Goal: Communication & Community: Share content

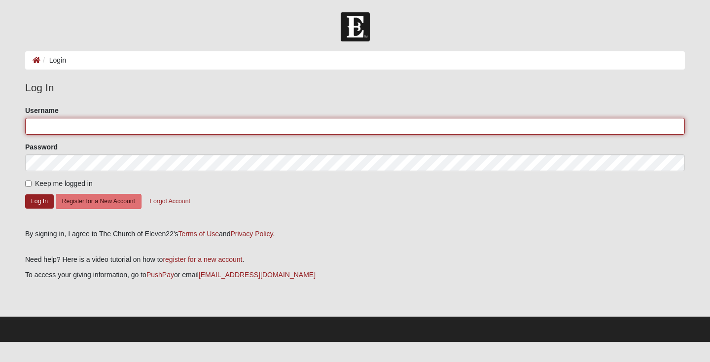
type input "Krtant"
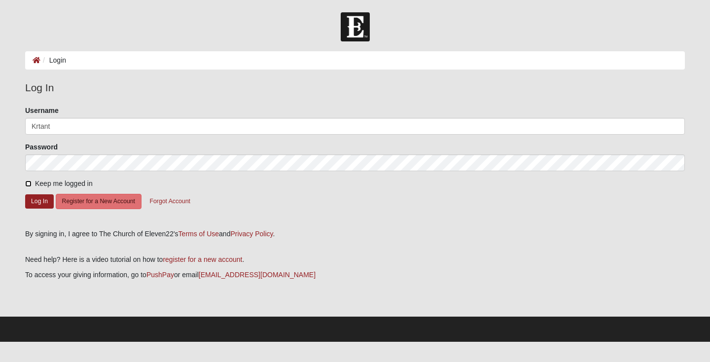
click at [31, 185] on input "Keep me logged in" at bounding box center [28, 183] width 6 height 6
checkbox input "true"
click at [39, 201] on button "Log In" at bounding box center [39, 201] width 29 height 14
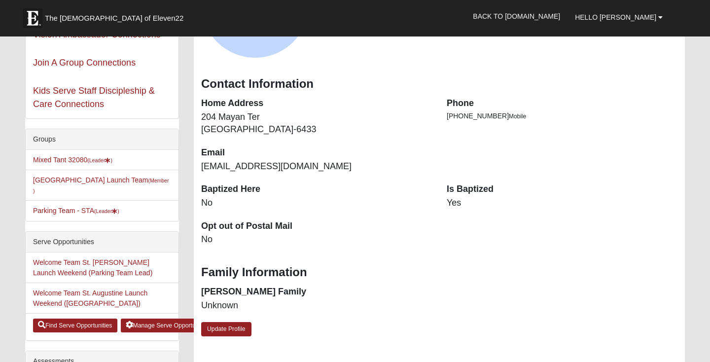
scroll to position [103, 0]
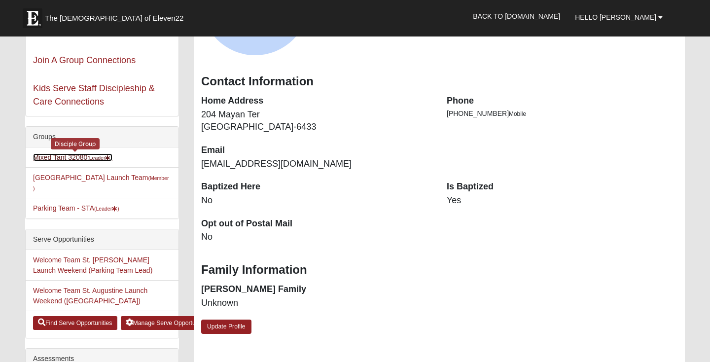
click at [74, 157] on link "Mixed Tant 32080 (Leader )" at bounding box center [72, 157] width 79 height 8
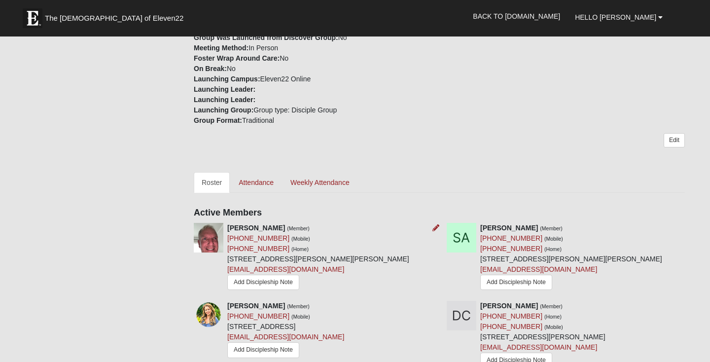
scroll to position [308, 0]
click at [271, 264] on link "chrisallen942@outlook.com" at bounding box center [285, 268] width 117 height 8
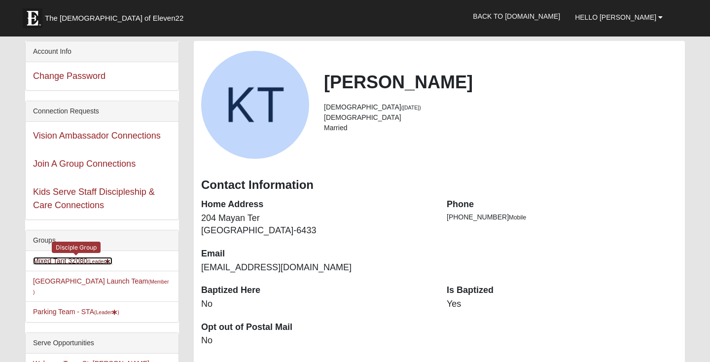
click at [69, 259] on link "Mixed Tant 32080 (Leader )" at bounding box center [72, 261] width 79 height 8
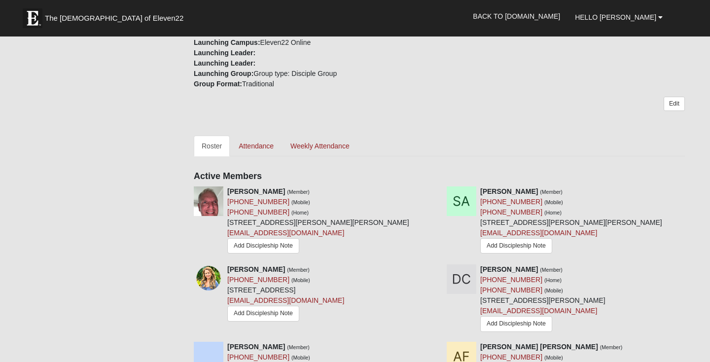
scroll to position [344, 0]
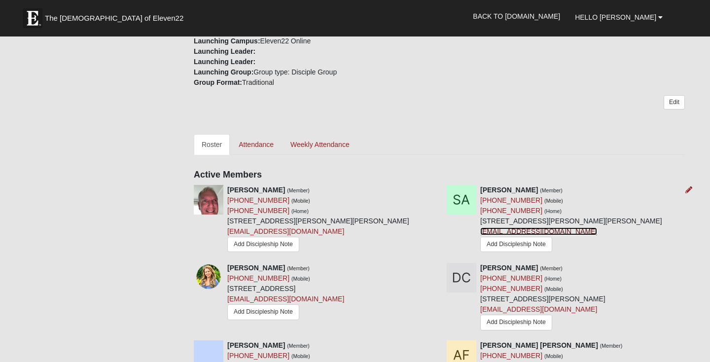
click at [519, 227] on link "susanstone2020@gmail.com" at bounding box center [538, 231] width 117 height 8
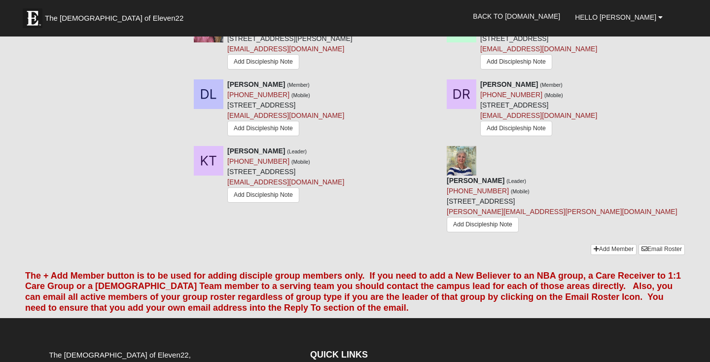
scroll to position [909, 0]
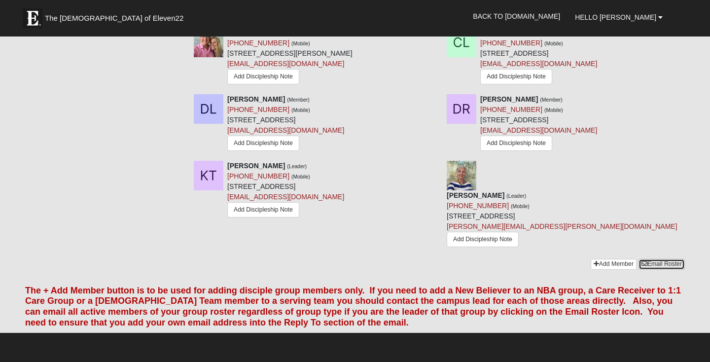
click at [660, 259] on link "Email Roster" at bounding box center [661, 264] width 46 height 10
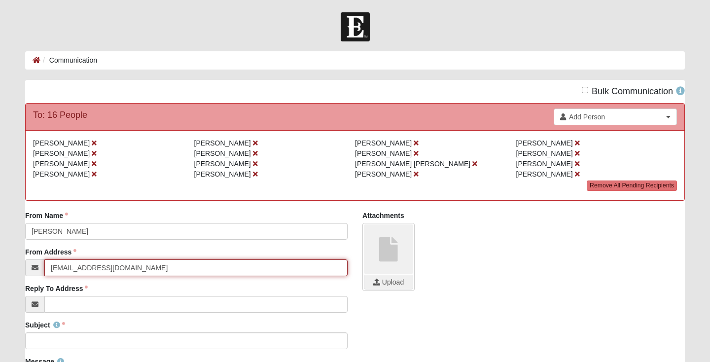
click at [103, 270] on input "[EMAIL_ADDRESS][DOMAIN_NAME]" at bounding box center [195, 267] width 303 height 17
drag, startPoint x: 108, startPoint y: 267, endPoint x: 43, endPoint y: 263, distance: 65.7
click at [43, 263] on div "[EMAIL_ADDRESS][DOMAIN_NAME]" at bounding box center [186, 267] width 322 height 17
type input "K"
type input "[EMAIL_ADDRESS][DOMAIN_NAME]"
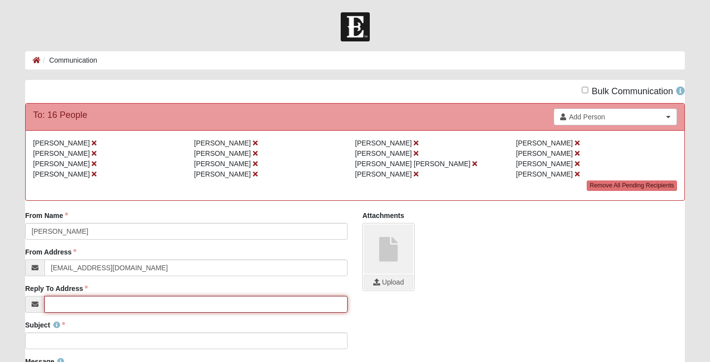
click at [63, 310] on input "Reply To Address" at bounding box center [195, 304] width 303 height 17
type input "[EMAIL_ADDRESS][DOMAIN_NAME]"
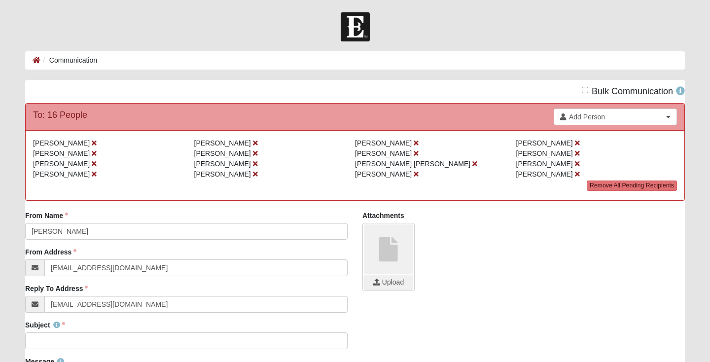
click at [412, 322] on div "Subject Subject is required." at bounding box center [355, 338] width 674 height 36
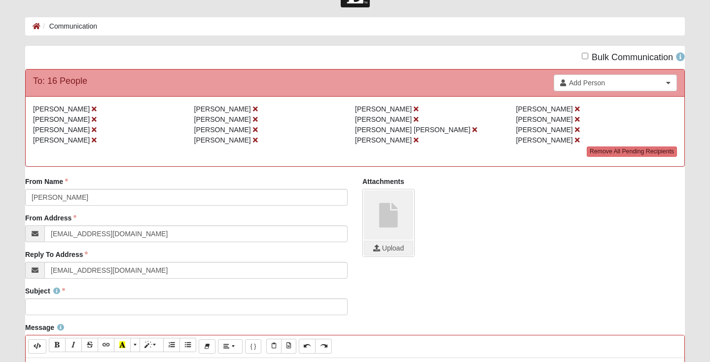
scroll to position [36, 0]
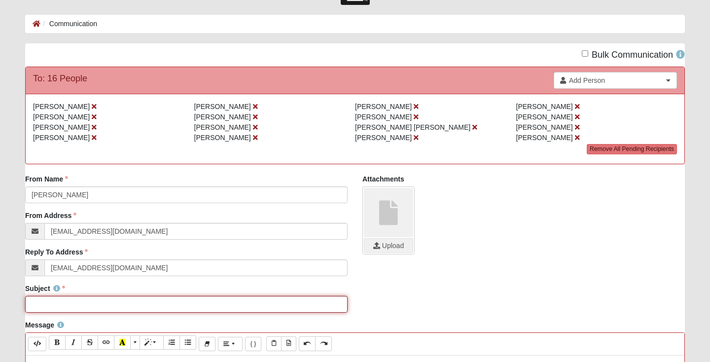
click at [44, 308] on input "Subject" at bounding box center [186, 304] width 322 height 17
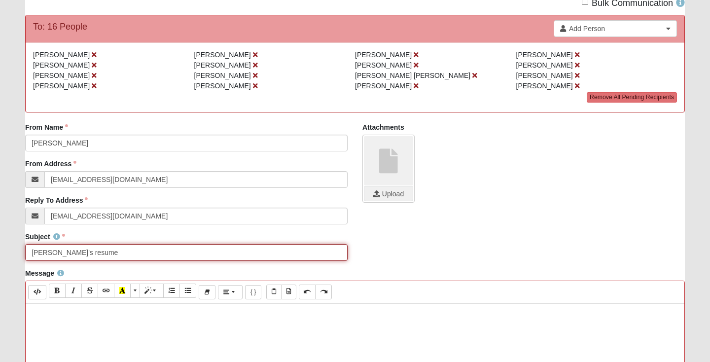
scroll to position [141, 0]
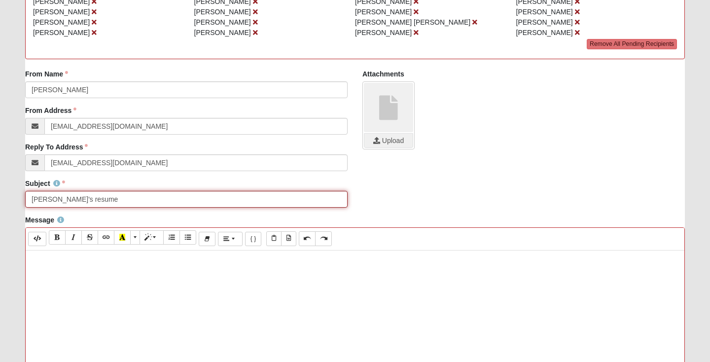
type input "Danny's resume"
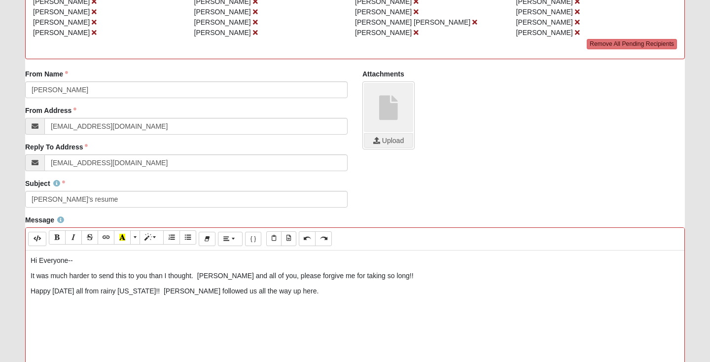
click at [403, 289] on p "Happy Sunday all from rainy North Carolina!! Rain followed us all the way up he…" at bounding box center [355, 291] width 649 height 10
click at [389, 106] on link at bounding box center [388, 107] width 49 height 49
click at [388, 142] on input "file" at bounding box center [388, 141] width 48 height 14
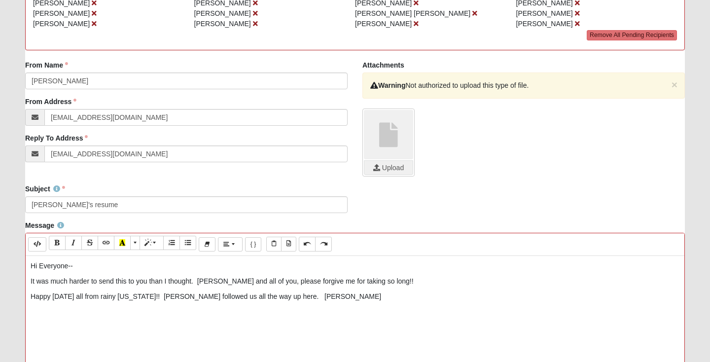
scroll to position [147, 0]
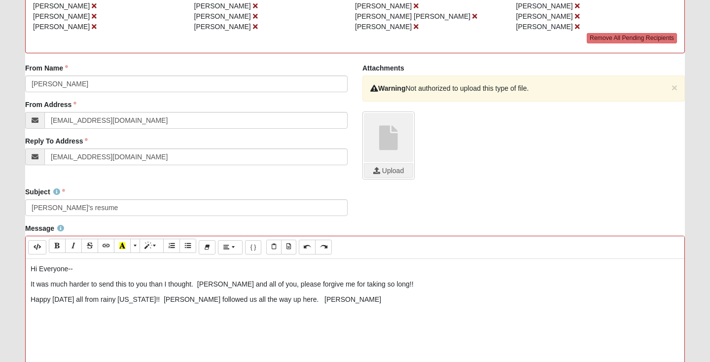
click at [380, 285] on p "It was much harder to send this to you than I thought. Danny and all of you, pl…" at bounding box center [355, 284] width 649 height 10
click at [463, 300] on p "1122 App was particular about attachments. Happy Sunday all from rainy North Ca…" at bounding box center [355, 299] width 649 height 10
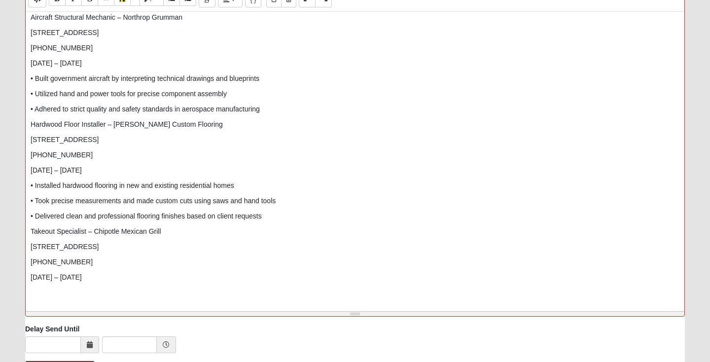
scroll to position [458, 0]
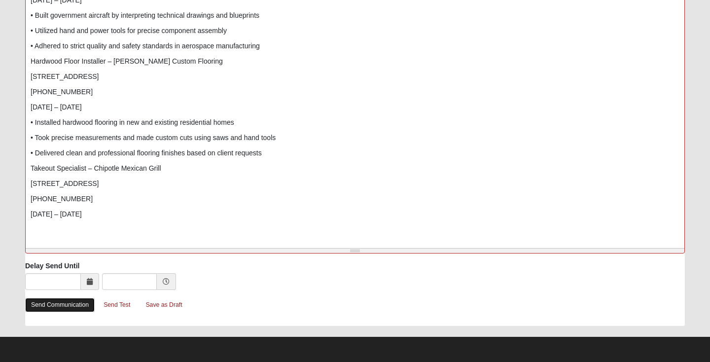
click at [63, 303] on link "Send Communication" at bounding box center [59, 305] width 69 height 14
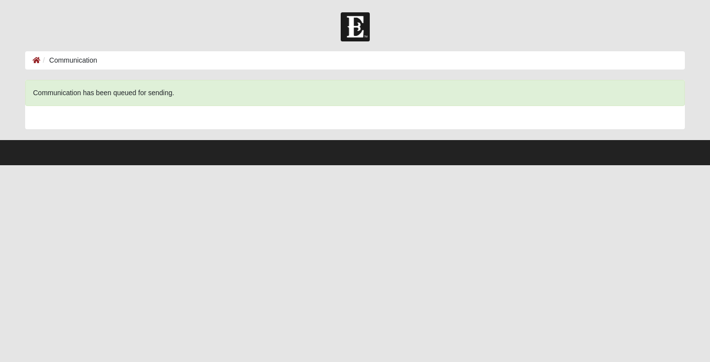
scroll to position [0, 0]
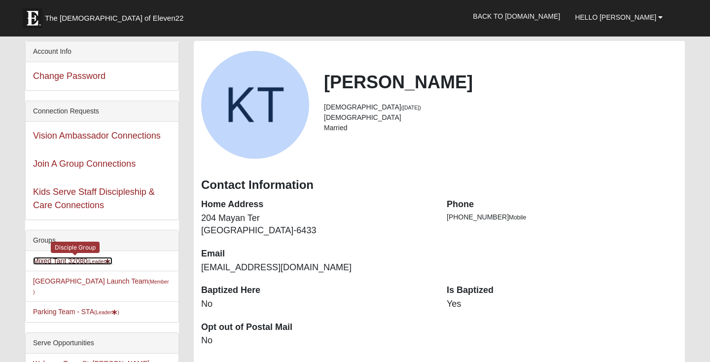
click at [77, 260] on link "Mixed Tant 32080 (Leader )" at bounding box center [72, 261] width 79 height 8
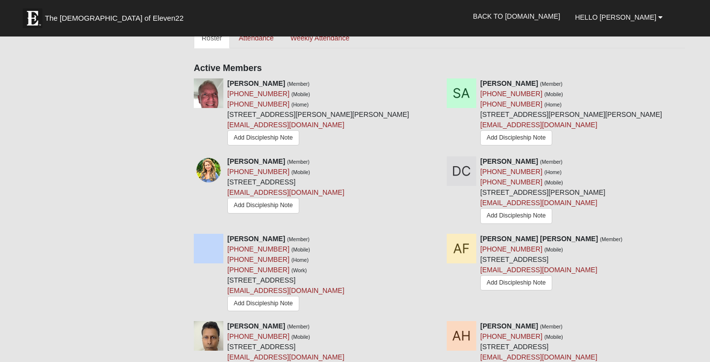
scroll to position [443, 0]
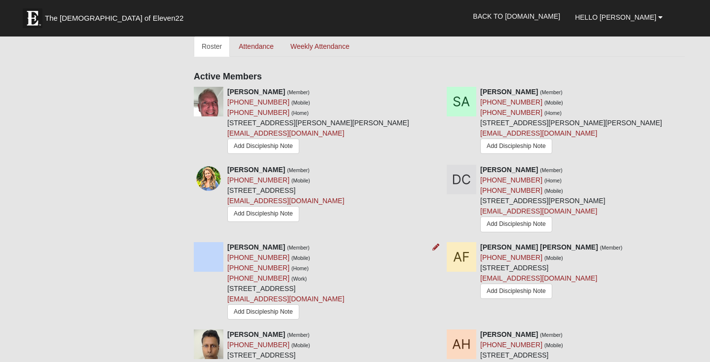
click at [344, 242] on div "[PERSON_NAME] (Member) [PHONE_NUMBER] (Mobile) [PHONE_NUMBER] (Home) [PHONE_NUM…" at bounding box center [285, 282] width 117 height 80
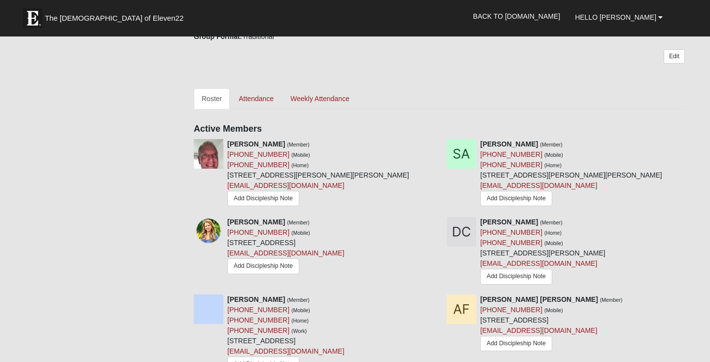
scroll to position [391, 0]
click at [688, 217] on icon at bounding box center [688, 220] width 7 height 7
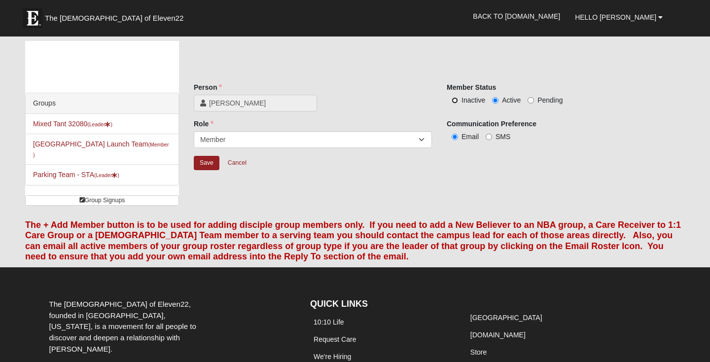
click at [455, 99] on input "Inactive" at bounding box center [454, 100] width 6 height 6
radio input "true"
click at [206, 160] on input "Save" at bounding box center [207, 163] width 26 height 14
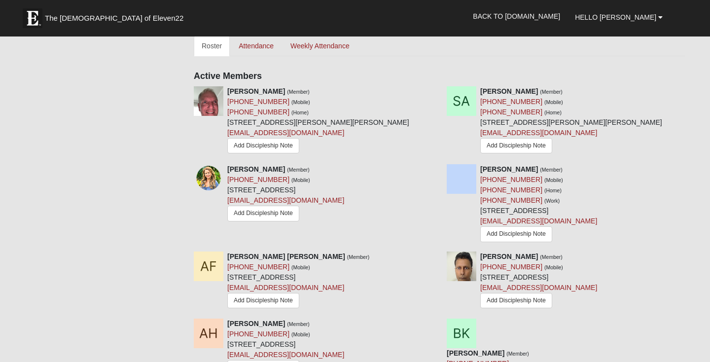
scroll to position [443, 0]
click at [687, 166] on icon at bounding box center [688, 169] width 7 height 7
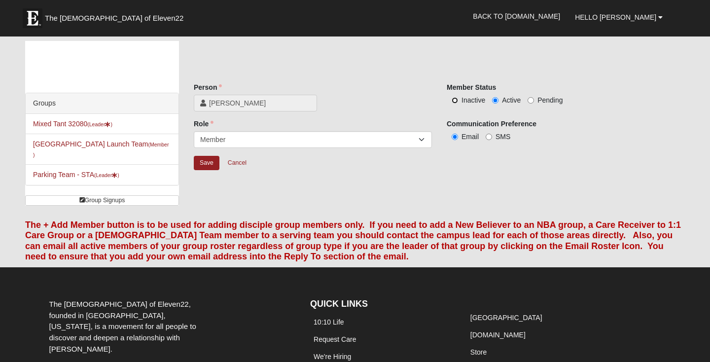
click at [456, 99] on input "Inactive" at bounding box center [454, 100] width 6 height 6
radio input "true"
click at [209, 162] on input "Save" at bounding box center [207, 163] width 26 height 14
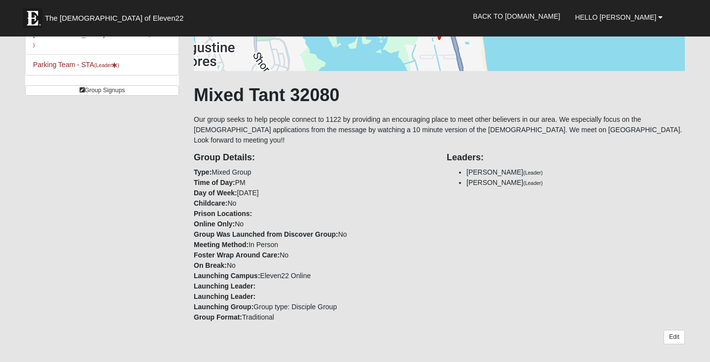
scroll to position [112, 0]
